Goal: Task Accomplishment & Management: Use online tool/utility

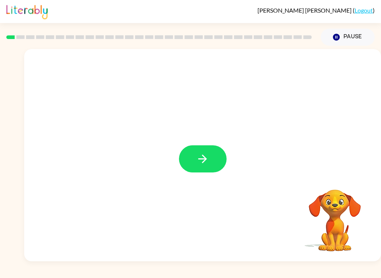
click at [224, 165] on button "button" at bounding box center [203, 158] width 48 height 27
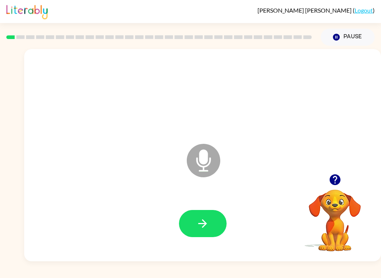
click at [214, 221] on button "button" at bounding box center [203, 223] width 48 height 27
click at [184, 224] on button "button" at bounding box center [203, 223] width 48 height 27
click at [190, 232] on button "button" at bounding box center [203, 223] width 48 height 27
click at [219, 226] on button "button" at bounding box center [203, 223] width 48 height 27
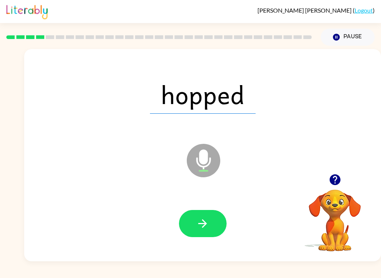
click at [214, 235] on button "button" at bounding box center [203, 223] width 48 height 27
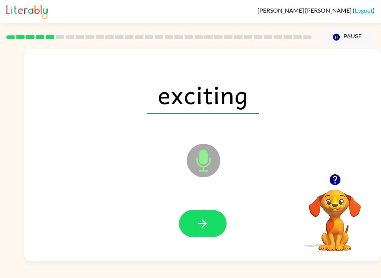
click at [214, 225] on button "button" at bounding box center [203, 223] width 48 height 27
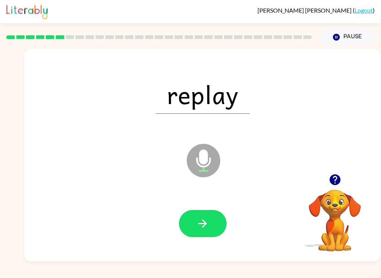
click at [213, 219] on button "button" at bounding box center [203, 223] width 48 height 27
click at [213, 236] on button "button" at bounding box center [203, 223] width 48 height 27
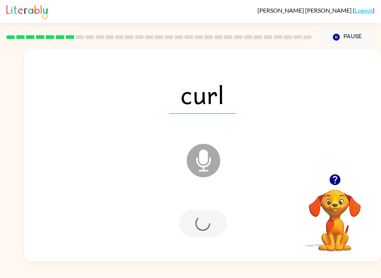
click at [213, 236] on div at bounding box center [203, 223] width 48 height 27
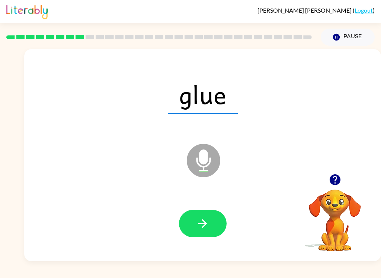
click at [210, 215] on button "button" at bounding box center [203, 223] width 48 height 27
click at [206, 203] on div at bounding box center [203, 223] width 342 height 61
click at [209, 220] on button "button" at bounding box center [203, 223] width 48 height 27
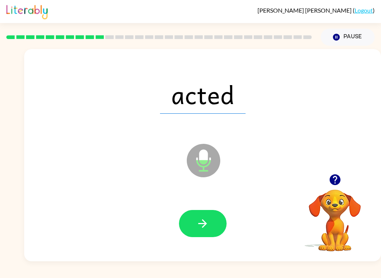
click at [205, 226] on icon "button" at bounding box center [202, 223] width 13 height 13
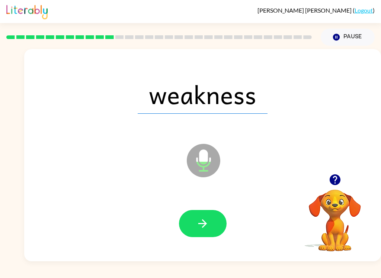
click at [209, 221] on button "button" at bounding box center [203, 223] width 48 height 27
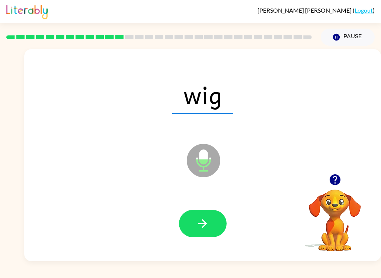
click at [210, 218] on button "button" at bounding box center [203, 223] width 48 height 27
click at [212, 218] on button "button" at bounding box center [203, 223] width 48 height 27
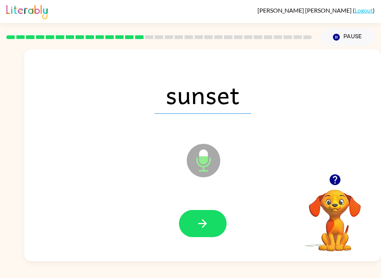
click at [212, 225] on button "button" at bounding box center [203, 223] width 48 height 27
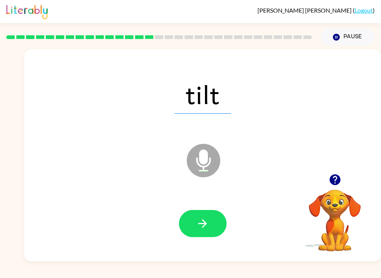
click at [212, 226] on button "button" at bounding box center [203, 223] width 48 height 27
click at [218, 223] on button "button" at bounding box center [203, 223] width 48 height 27
click at [207, 215] on button "button" at bounding box center [203, 223] width 48 height 27
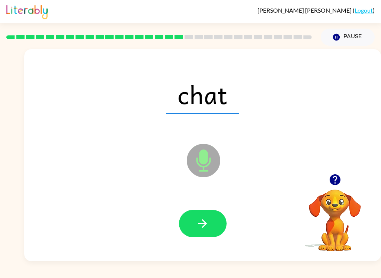
click at [199, 225] on icon "button" at bounding box center [202, 223] width 13 height 13
click at [215, 216] on button "button" at bounding box center [203, 223] width 48 height 27
click at [204, 226] on icon "button" at bounding box center [202, 223] width 9 height 9
click at [209, 213] on button "button" at bounding box center [203, 223] width 48 height 27
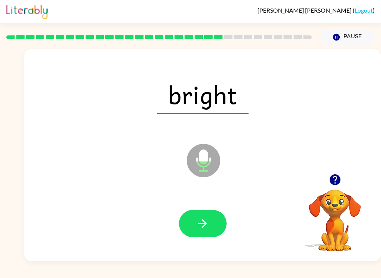
click at [200, 217] on button "button" at bounding box center [203, 223] width 48 height 27
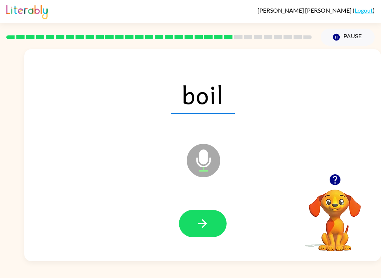
click at [205, 211] on button "button" at bounding box center [203, 223] width 48 height 27
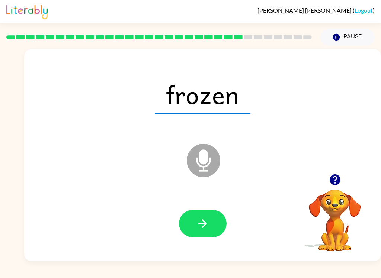
click at [211, 221] on button "button" at bounding box center [203, 223] width 48 height 27
click at [199, 223] on icon "button" at bounding box center [202, 223] width 13 height 13
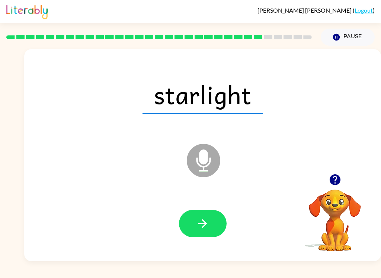
click at [211, 224] on button "button" at bounding box center [203, 223] width 48 height 27
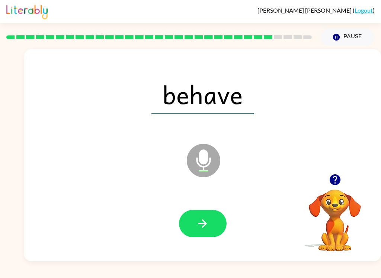
click at [203, 230] on icon "button" at bounding box center [202, 223] width 13 height 13
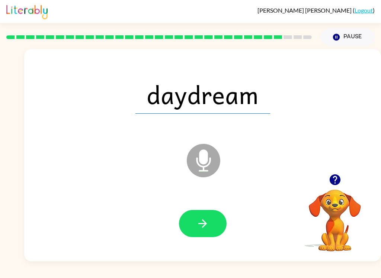
click at [202, 231] on button "button" at bounding box center [203, 223] width 48 height 27
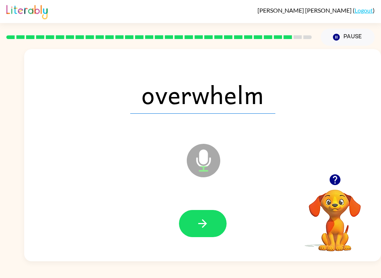
click at [202, 207] on div at bounding box center [203, 223] width 342 height 61
click at [198, 227] on icon "button" at bounding box center [202, 223] width 13 height 13
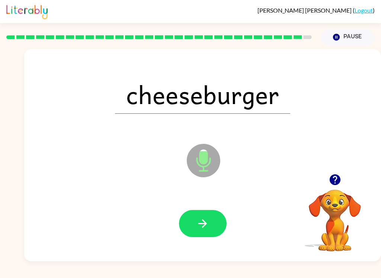
click at [197, 234] on button "button" at bounding box center [203, 223] width 48 height 27
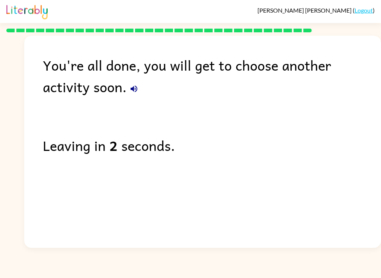
click at [131, 91] on icon "button" at bounding box center [134, 89] width 7 height 7
